Goal: Transaction & Acquisition: Subscribe to service/newsletter

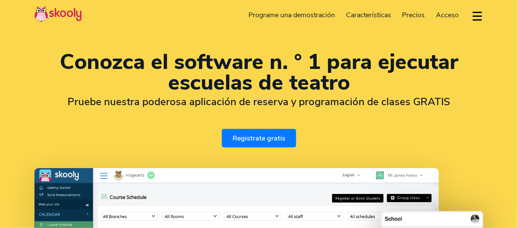
select select "es"
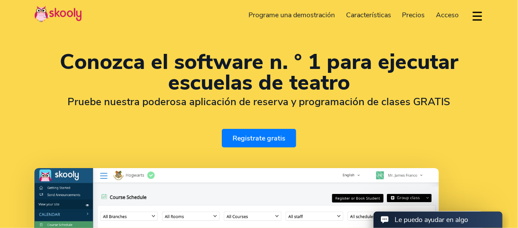
select select "52"
select select "[GEOGRAPHIC_DATA]"
select select "[GEOGRAPHIC_DATA]/[GEOGRAPHIC_DATA]"
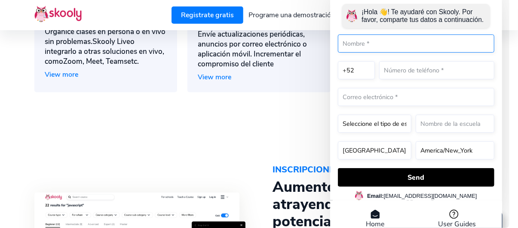
scroll to position [846, 0]
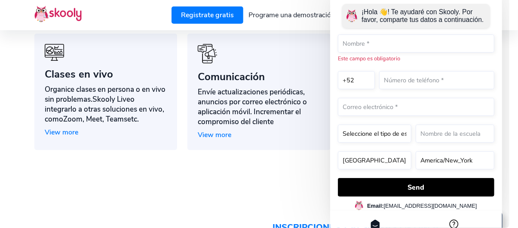
click at [379, 210] on div "Home User Guides" at bounding box center [416, 228] width 172 height 37
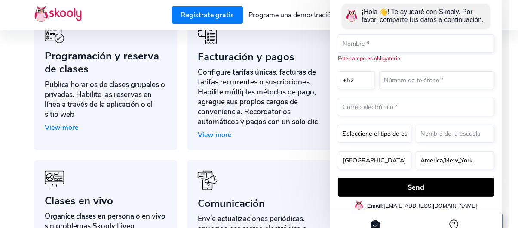
scroll to position [716, 0]
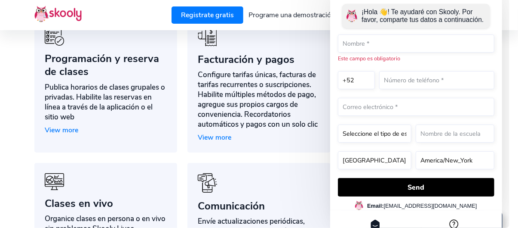
click at [463, 219] on link "User Guides" at bounding box center [457, 229] width 38 height 20
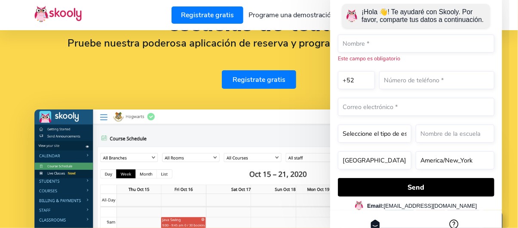
scroll to position [0, 0]
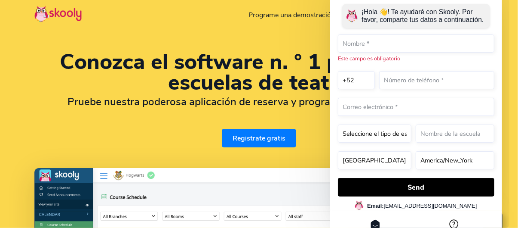
click at [249, 133] on link "Registrate gratis" at bounding box center [259, 138] width 74 height 19
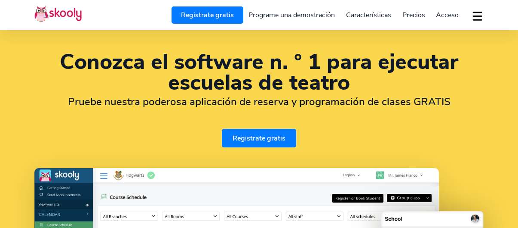
select select "es"
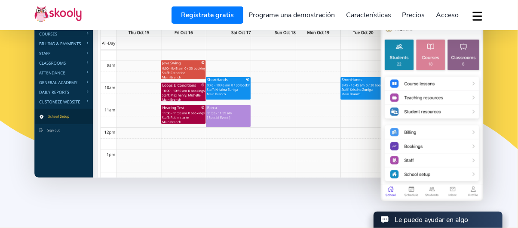
select select "52"
select select "[GEOGRAPHIC_DATA]"
select select "[GEOGRAPHIC_DATA]/[GEOGRAPHIC_DATA]"
click at [414, 15] on span "Precios" at bounding box center [414, 14] width 23 height 9
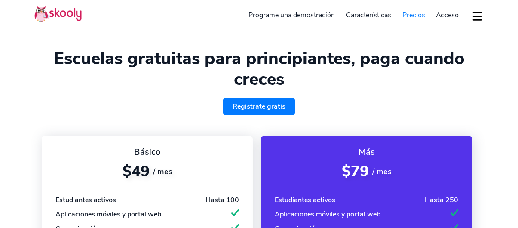
select select "es"
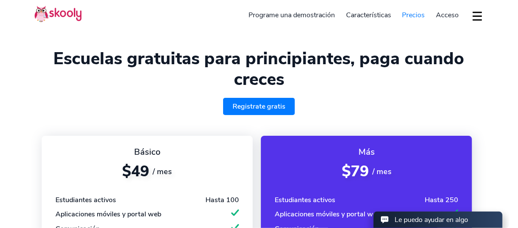
select select "52"
select select "[GEOGRAPHIC_DATA]"
select select "[GEOGRAPHIC_DATA]/[GEOGRAPHIC_DATA]"
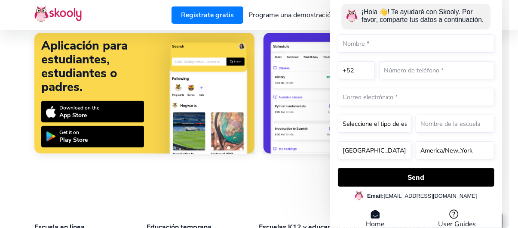
scroll to position [1291, 0]
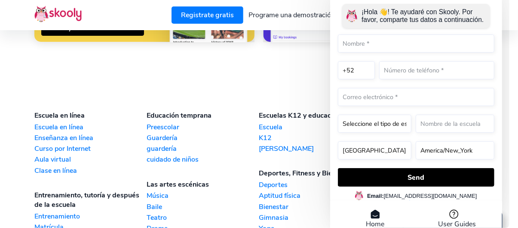
click at [161, 213] on link "Teatro" at bounding box center [203, 217] width 112 height 9
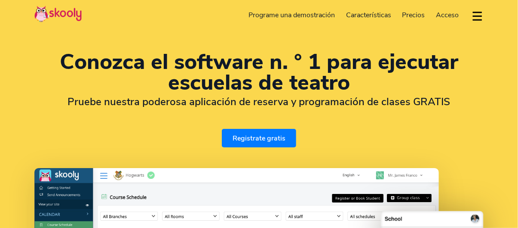
select select "es"
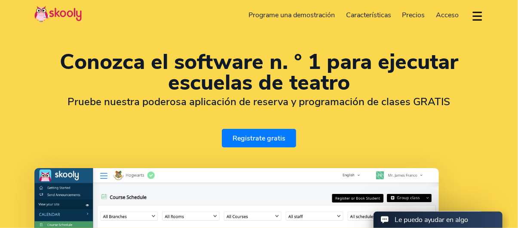
scroll to position [172, 0]
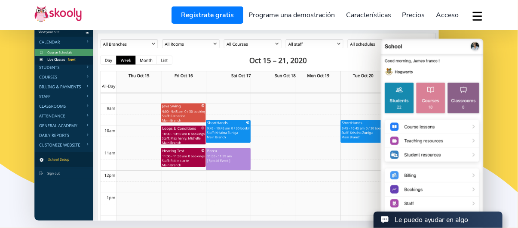
select select "52"
select select "[GEOGRAPHIC_DATA]"
select select "[GEOGRAPHIC_DATA]/[GEOGRAPHIC_DATA]"
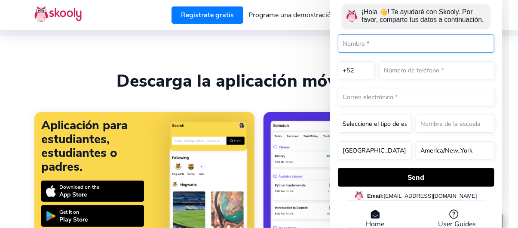
scroll to position [1893, 0]
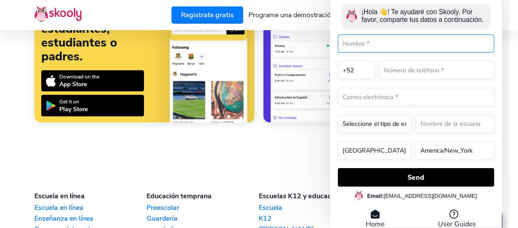
click at [364, 47] on input "text" at bounding box center [416, 44] width 157 height 18
type input "Anahí Villarreal Reyna"
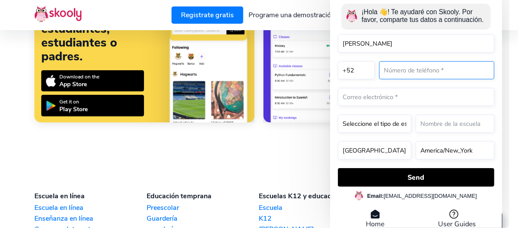
type input "8110688249"
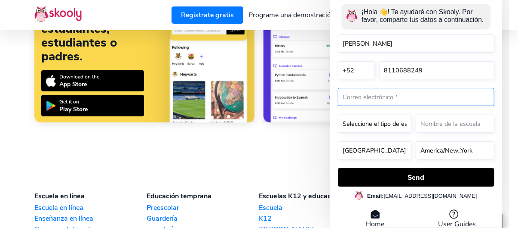
type input "anahivillarrealreyna@gmail.com"
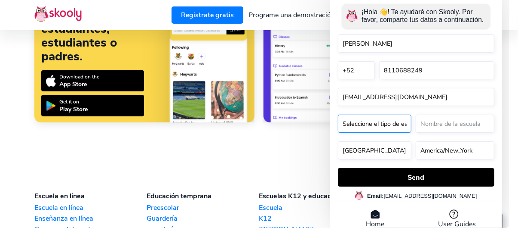
click at [405, 121] on select "Seleccione el tipo de escuela* Preschool Childcare K12 or primary school Academ…" at bounding box center [375, 124] width 74 height 18
select select "Academy"
click at [338, 133] on select "Seleccione el tipo de escuela* Preschool Childcare K12 or primary school Academ…" at bounding box center [375, 124] width 74 height 18
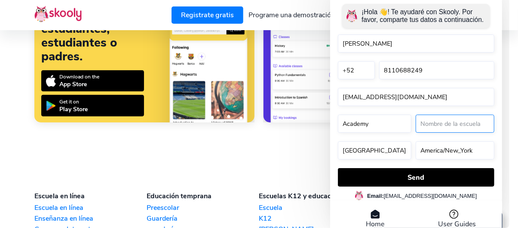
click at [432, 124] on input "text" at bounding box center [455, 124] width 79 height 18
type input "c"
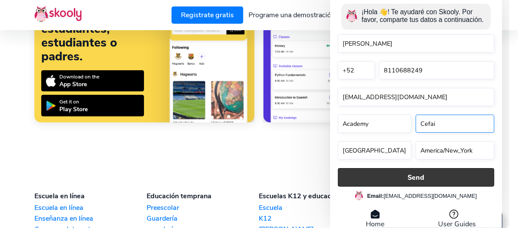
type input "Cefai"
click at [401, 168] on button "Send" at bounding box center [416, 177] width 157 height 19
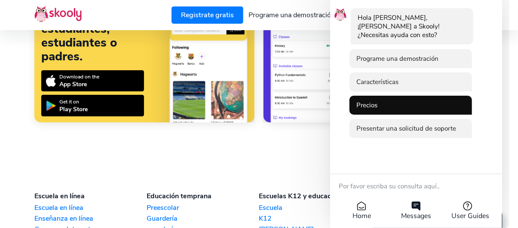
click at [410, 96] on li "Precios" at bounding box center [410, 105] width 123 height 19
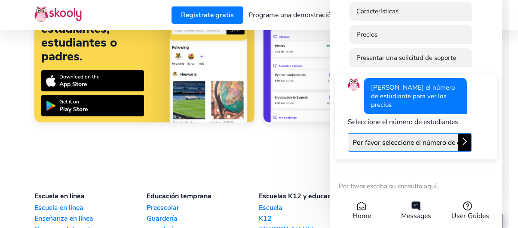
click at [411, 133] on select "Por favor seleccione el número de estudiantes Hasta 50 estudiantes Hasta 100 es…" at bounding box center [410, 142] width 124 height 19
select select "50"
click at [348, 133] on select "Por favor seleccione el número de estudiantes Hasta 50 estudiantes Hasta 100 es…" at bounding box center [410, 142] width 124 height 19
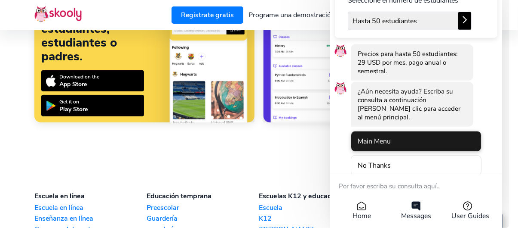
click at [409, 131] on li "Main Menu" at bounding box center [416, 141] width 131 height 21
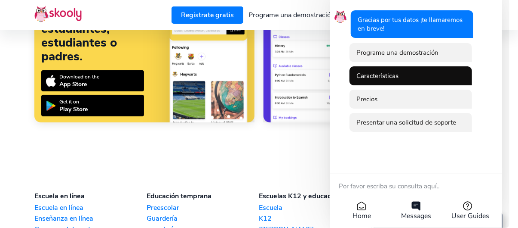
click at [411, 78] on li "Características" at bounding box center [410, 76] width 123 height 19
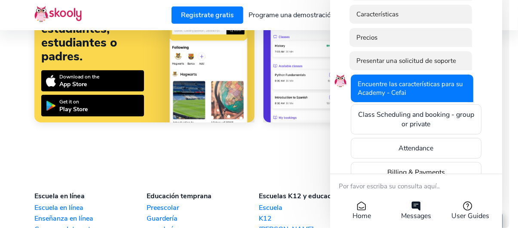
scroll to position [38, 0]
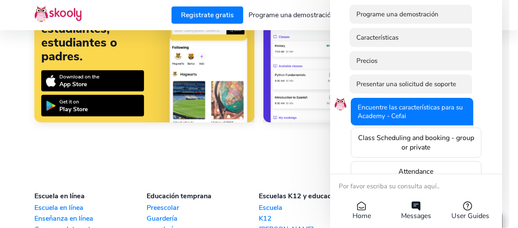
click at [365, 207] on icon at bounding box center [362, 206] width 8 height 8
select select "Academy"
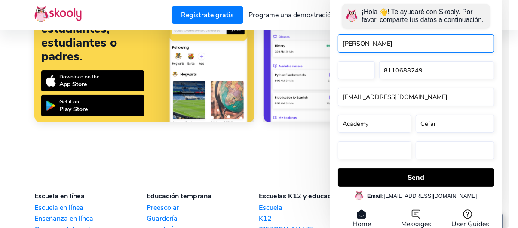
select select "52"
select select "[GEOGRAPHIC_DATA]"
select select "[GEOGRAPHIC_DATA]/[GEOGRAPHIC_DATA]"
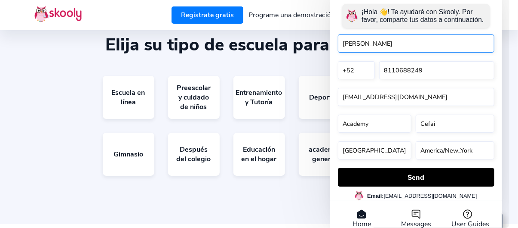
scroll to position [1592, 0]
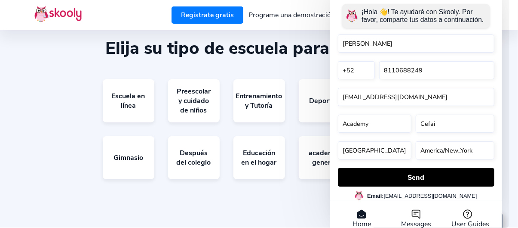
click at [241, 15] on link "Registrate gratis" at bounding box center [208, 14] width 72 height 17
